Goal: Information Seeking & Learning: Learn about a topic

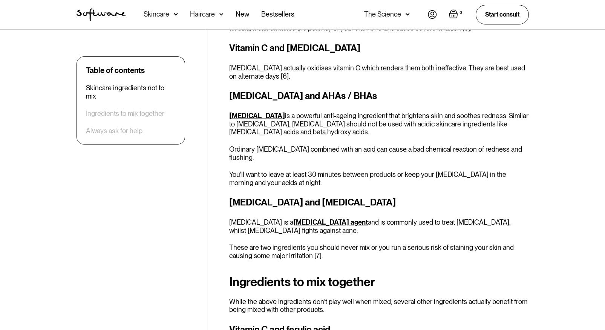
scroll to position [880, 0]
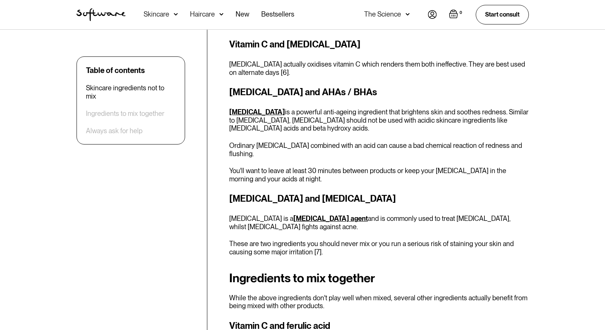
click at [253, 108] on link "[MEDICAL_DATA]" at bounding box center [257, 112] width 56 height 8
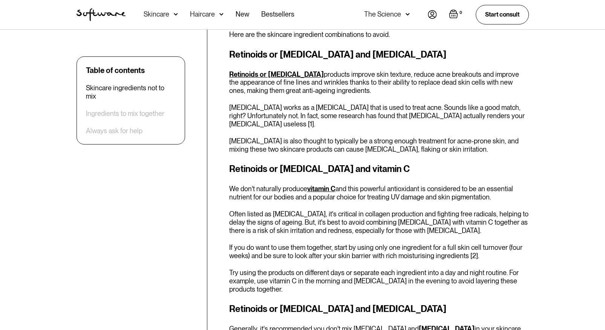
scroll to position [386, 0]
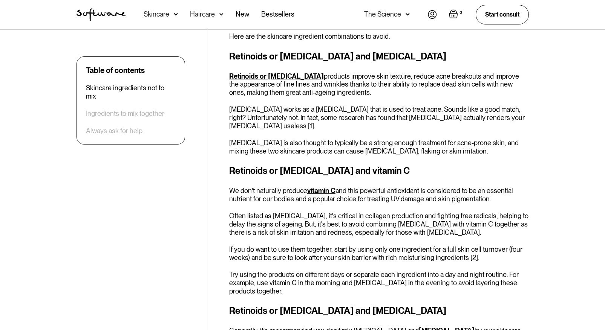
click at [265, 74] on link "Retinoids or [MEDICAL_DATA]" at bounding box center [276, 76] width 95 height 8
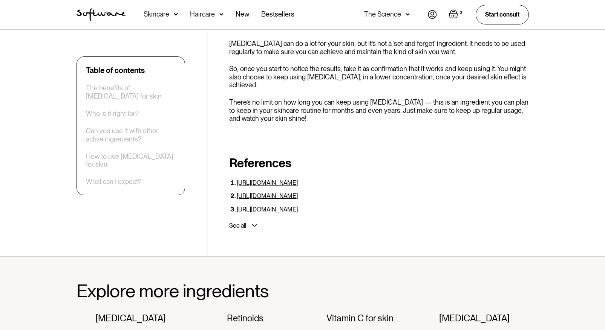
scroll to position [1578, 0]
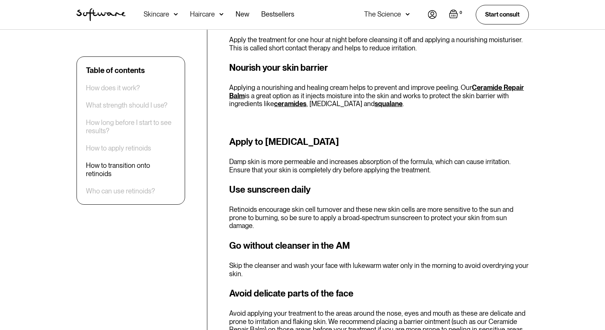
scroll to position [1613, 0]
